Goal: Task Accomplishment & Management: Manage account settings

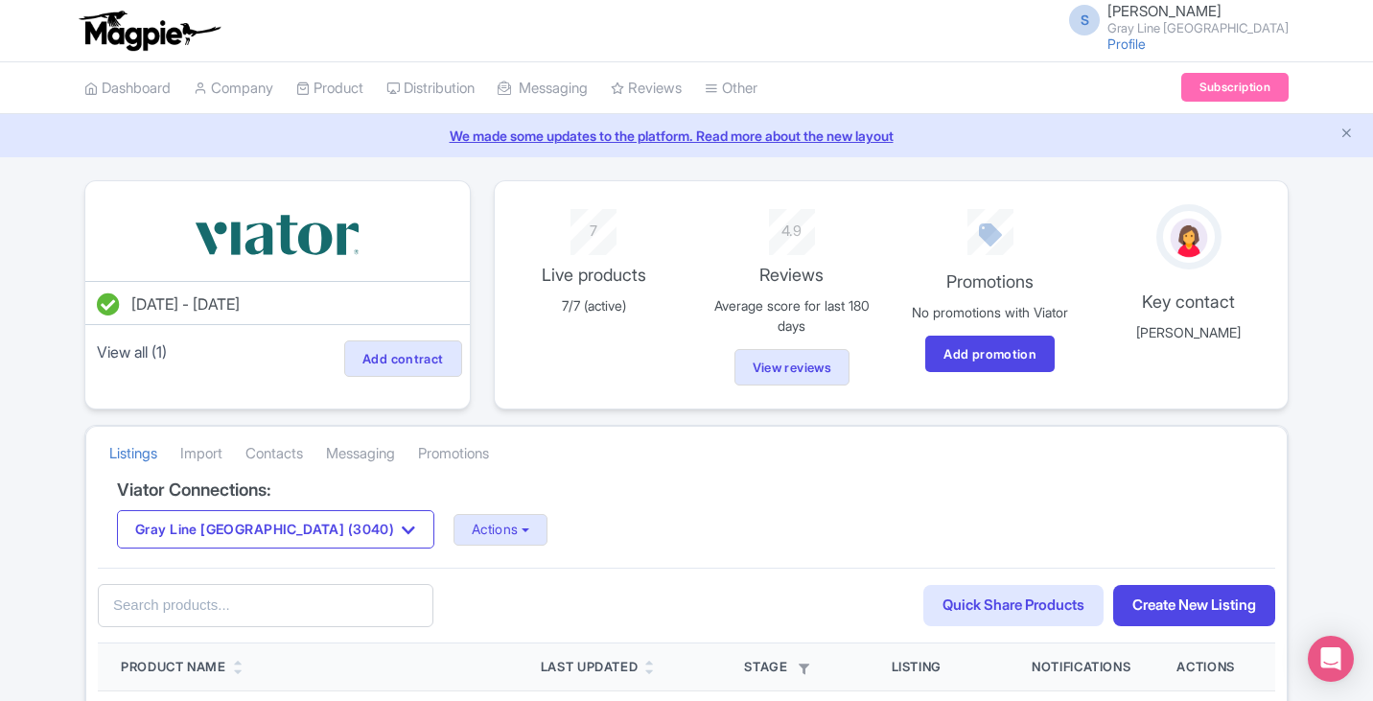
scroll to position [288, 0]
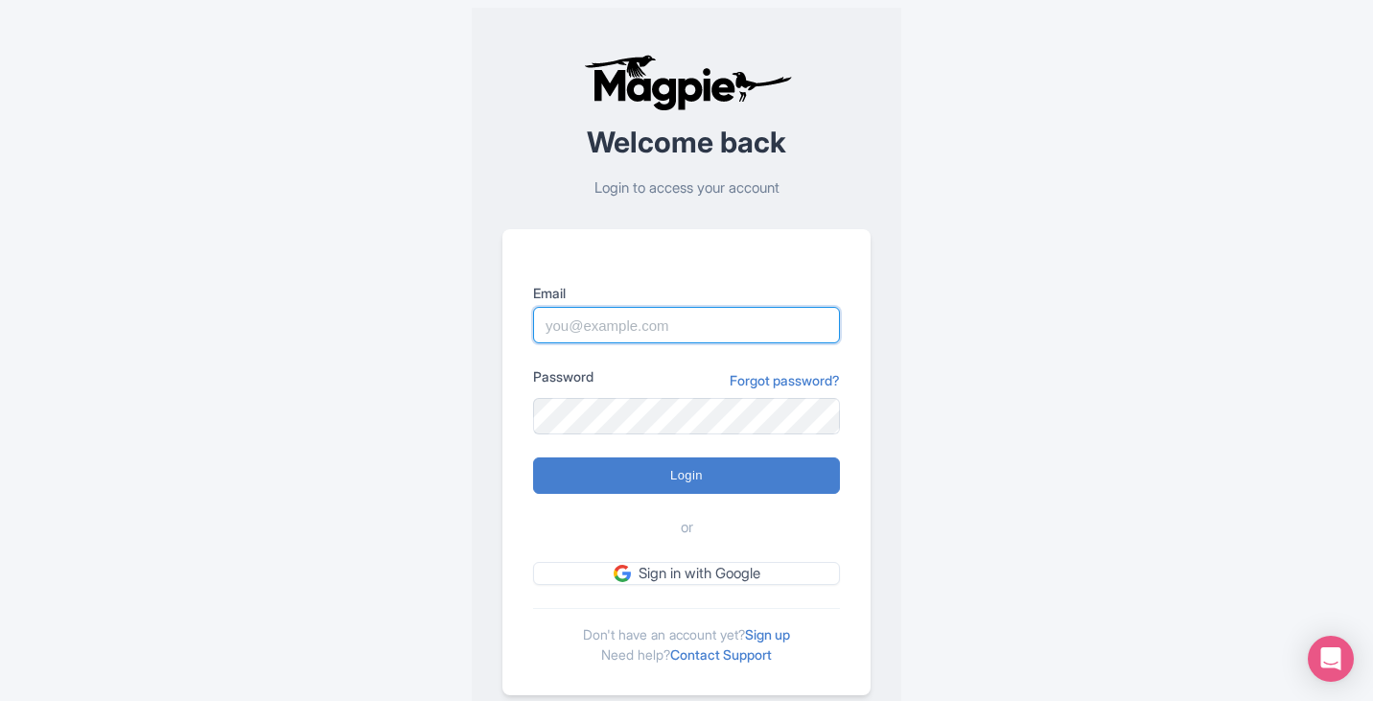
click at [630, 317] on input "Email" at bounding box center [686, 325] width 307 height 36
type input "[EMAIL_ADDRESS][DOMAIN_NAME]"
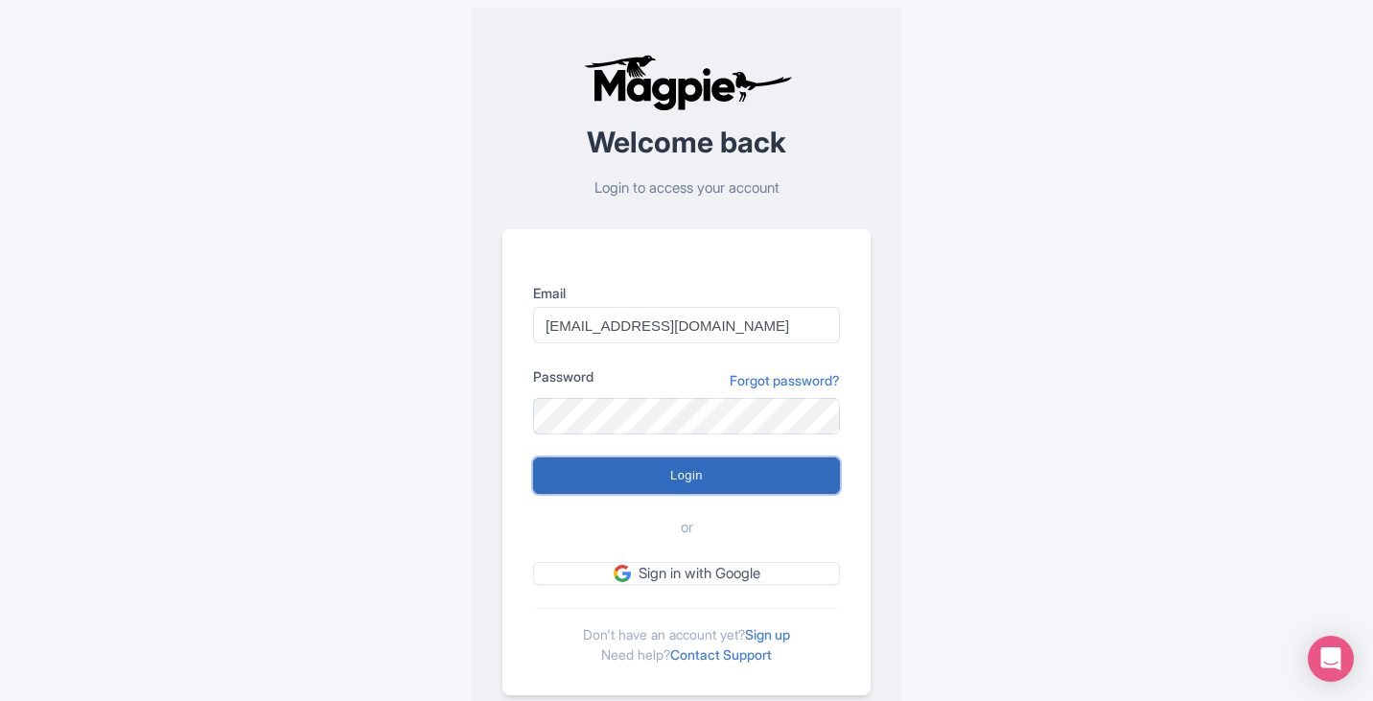
click at [632, 479] on input "Login" at bounding box center [686, 475] width 307 height 36
type input "Logging in..."
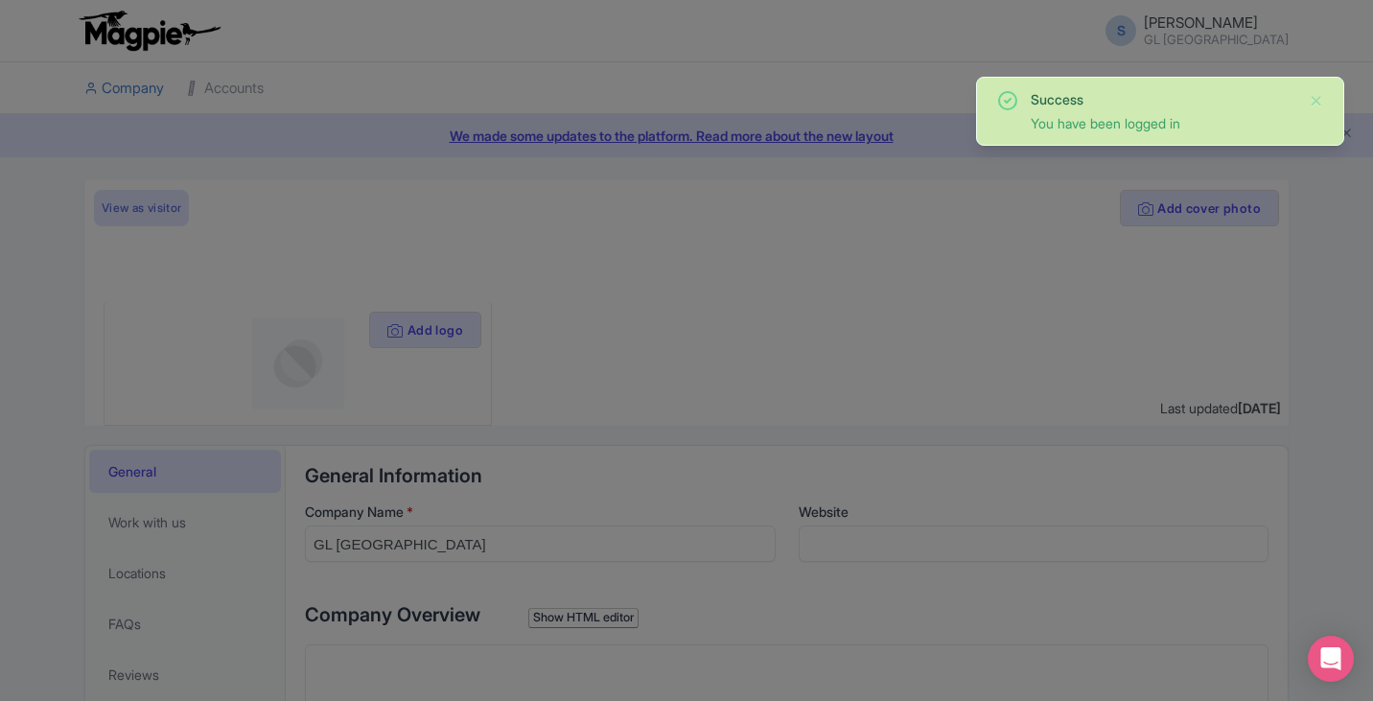
click at [1324, 104] on div "Success You have been logged in" at bounding box center [1160, 111] width 368 height 69
click at [1310, 101] on button "Close" at bounding box center [1316, 100] width 15 height 23
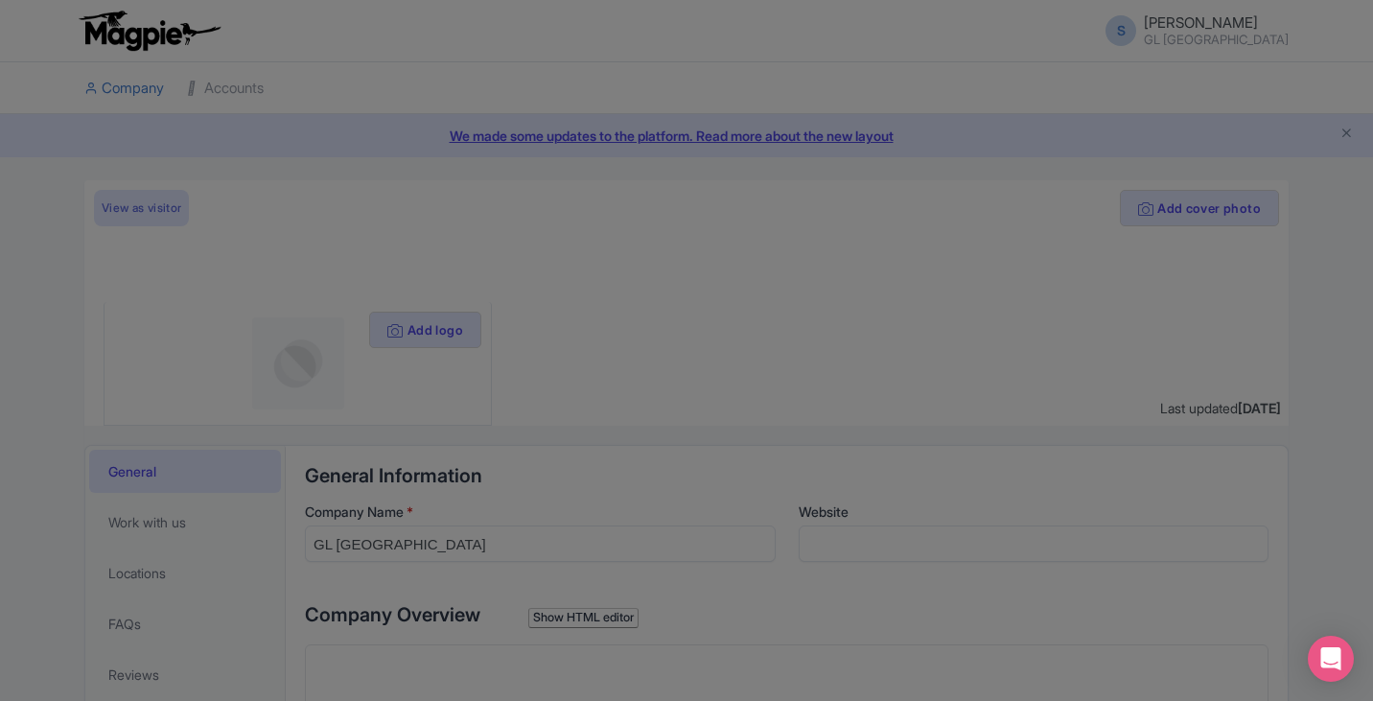
click at [707, 291] on div at bounding box center [686, 350] width 1373 height 701
click at [217, 187] on div at bounding box center [686, 350] width 1373 height 701
click at [369, 254] on div at bounding box center [686, 350] width 1373 height 701
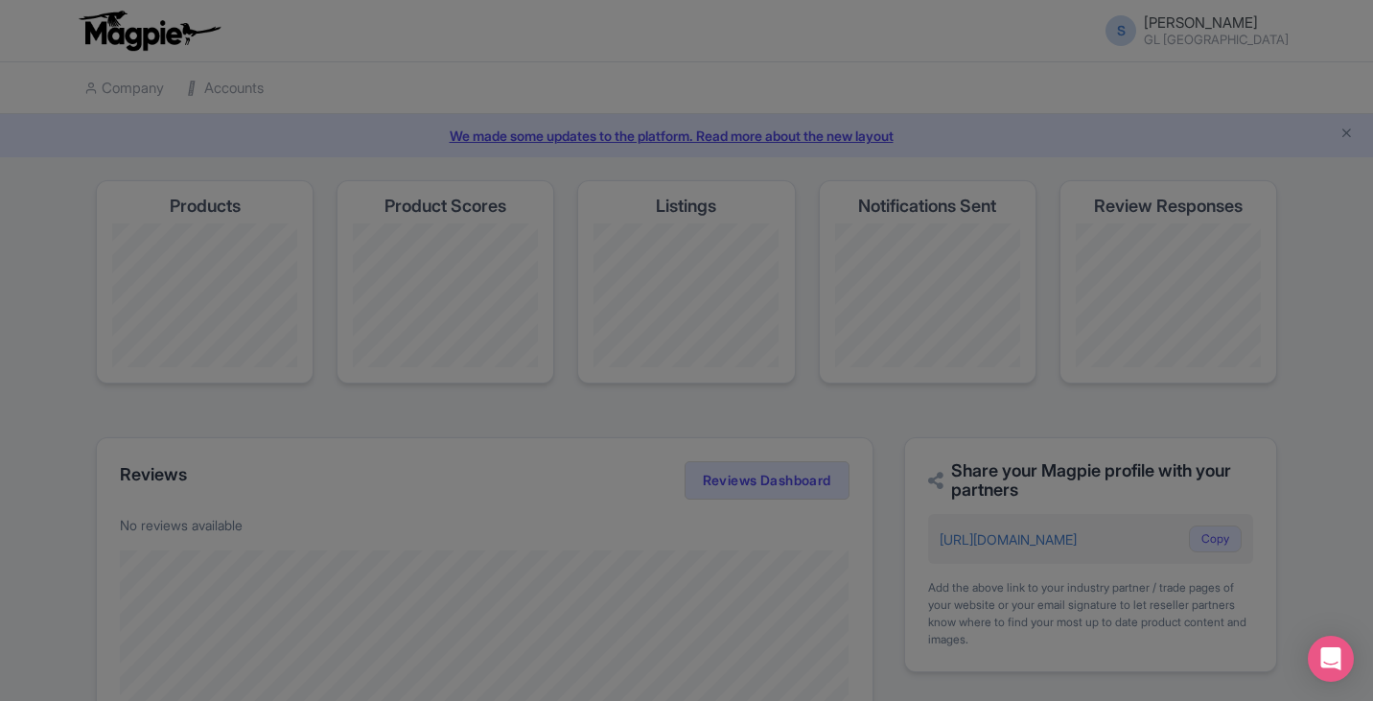
click at [790, 394] on div at bounding box center [686, 350] width 1373 height 701
click at [1337, 646] on div "Open Intercom Messenger" at bounding box center [1331, 659] width 51 height 51
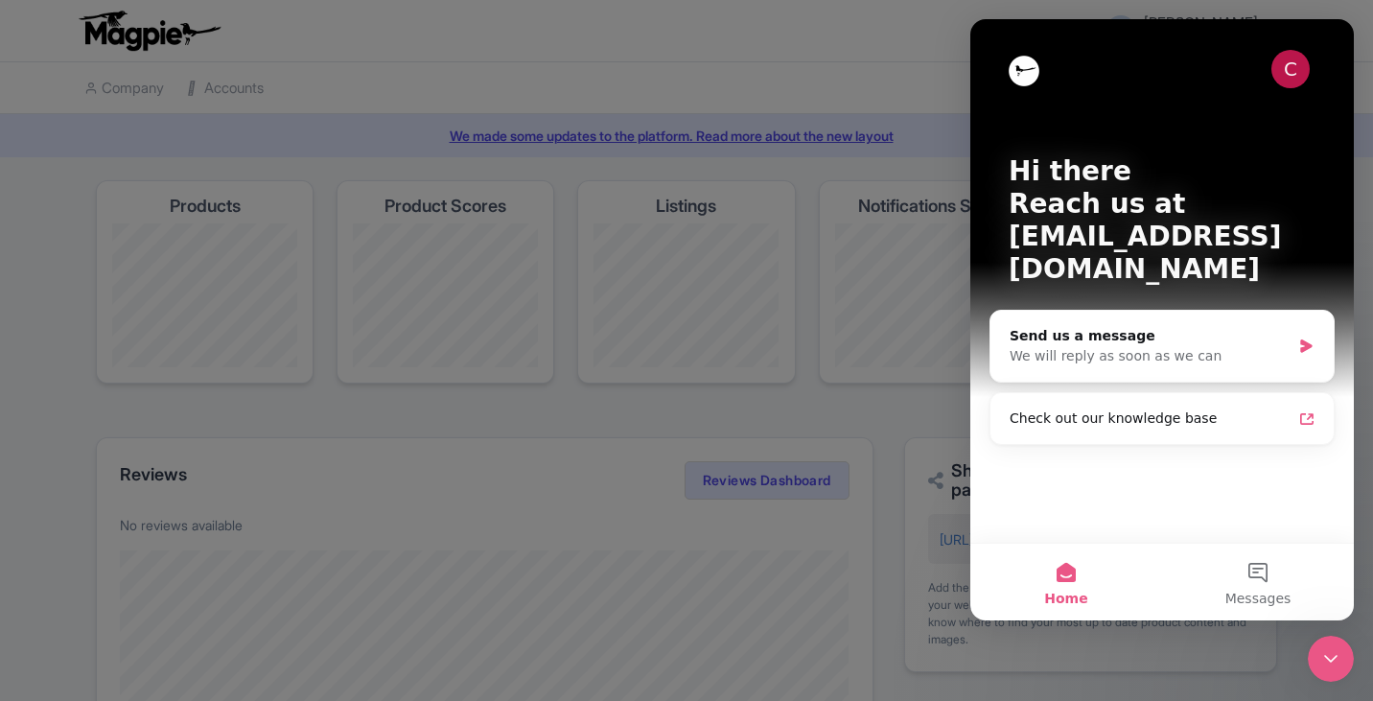
click at [823, 391] on div at bounding box center [686, 350] width 1373 height 701
click at [759, 403] on div at bounding box center [686, 350] width 1373 height 701
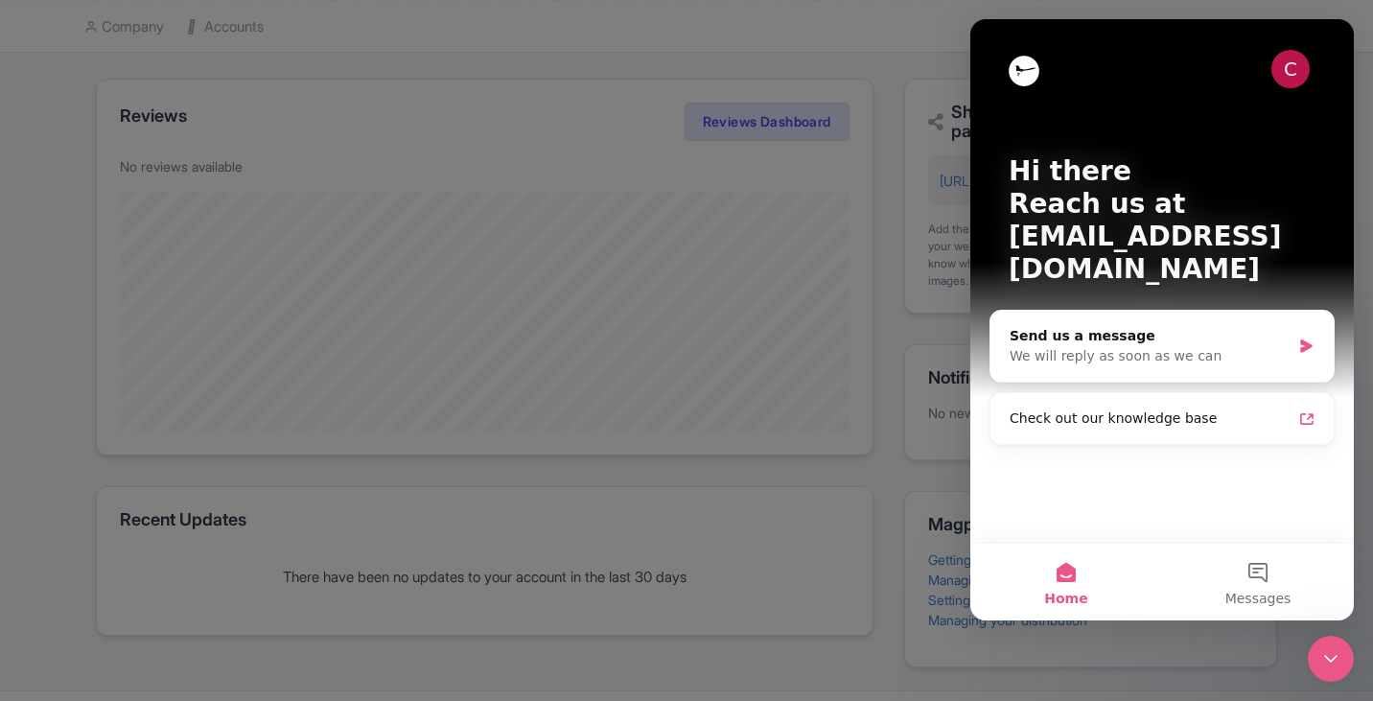
scroll to position [384, 0]
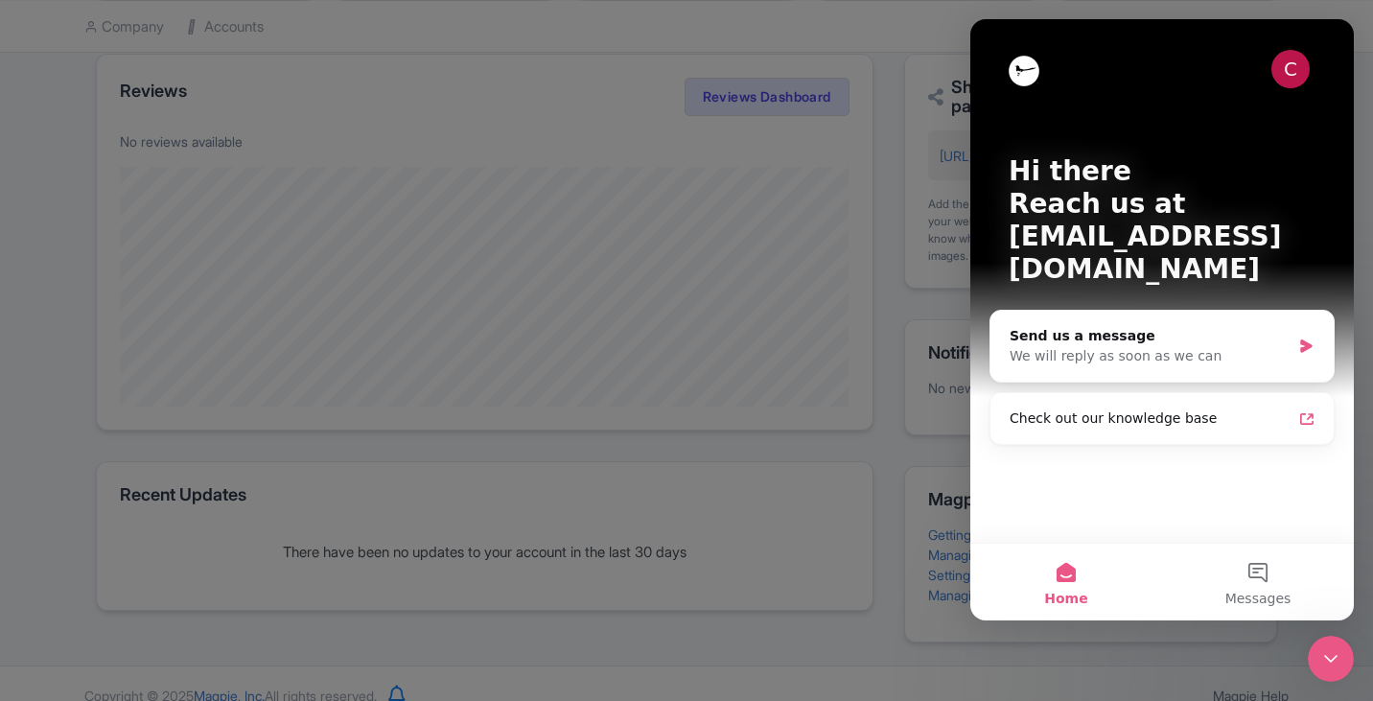
click at [1312, 664] on div "Close Intercom Messenger" at bounding box center [1331, 659] width 46 height 46
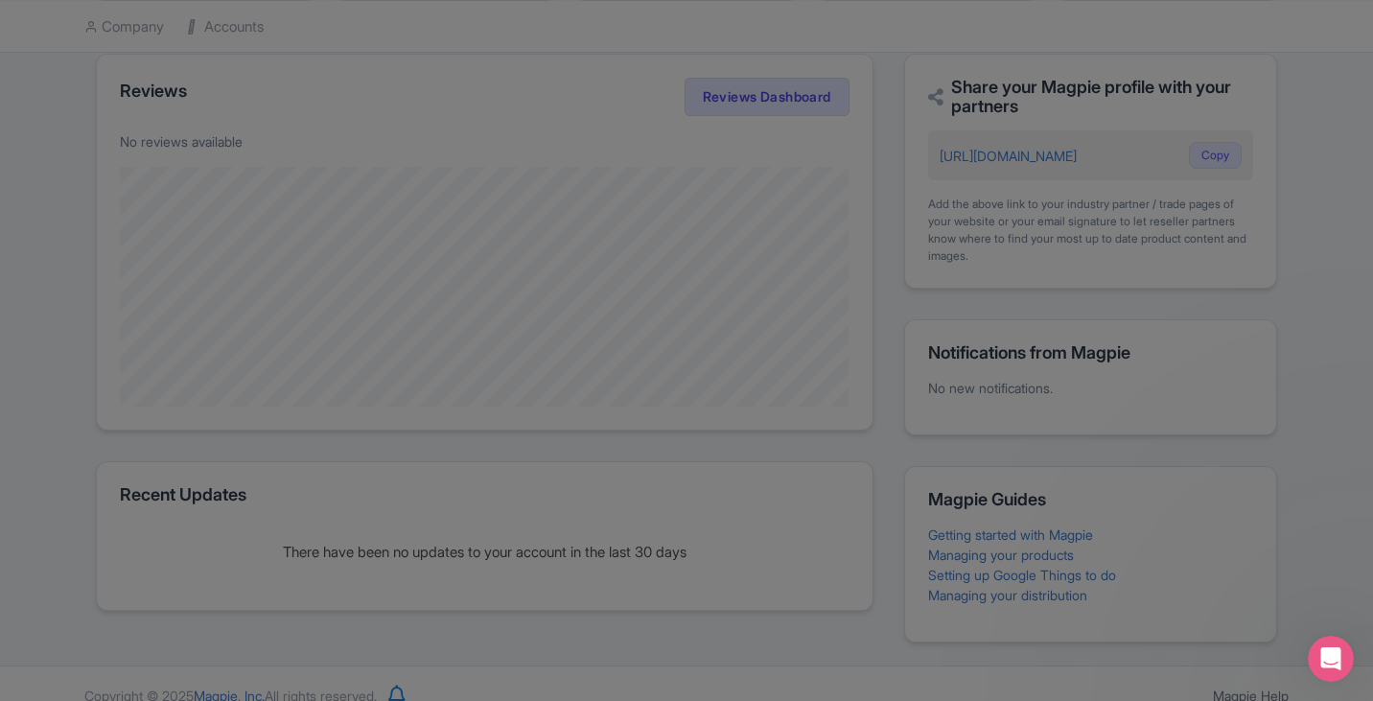
scroll to position [0, 0]
click at [857, 585] on div at bounding box center [686, 350] width 1373 height 701
click at [856, 586] on div at bounding box center [686, 350] width 1373 height 701
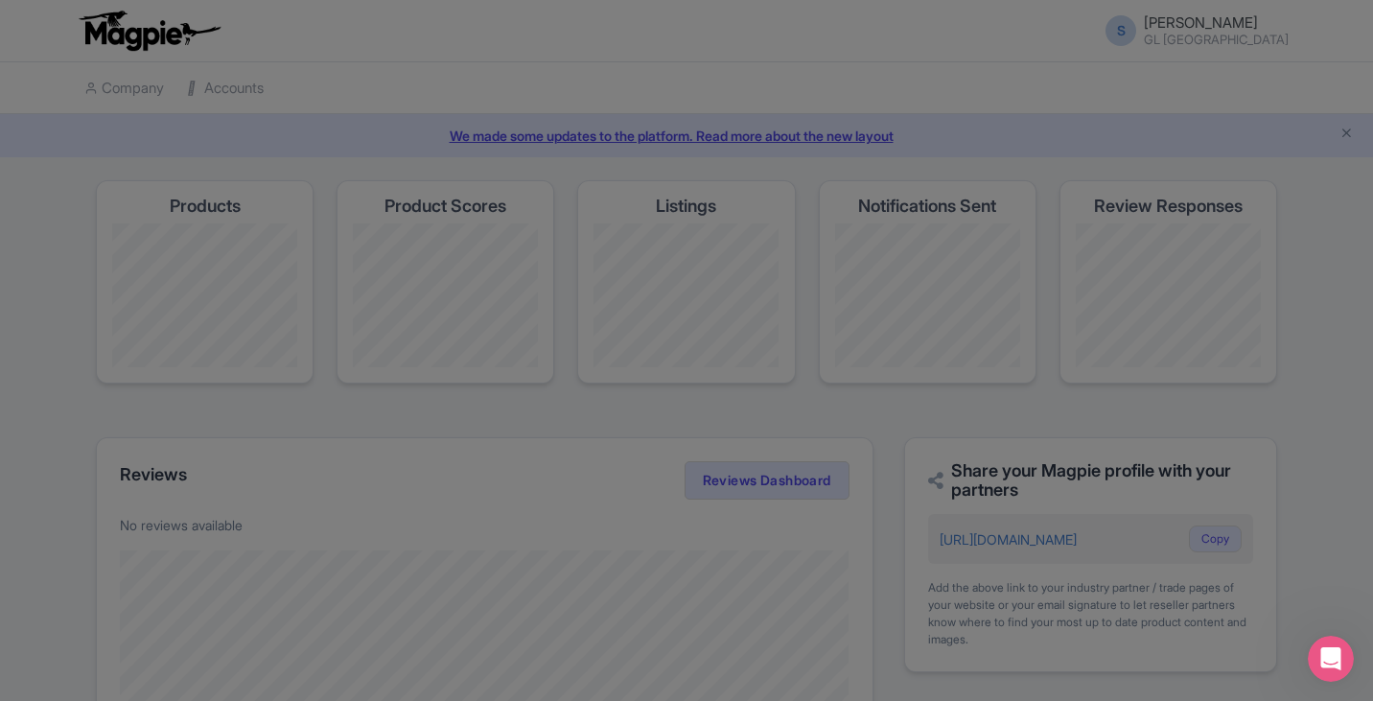
click at [387, 444] on div at bounding box center [686, 350] width 1373 height 701
